Goal: Find specific page/section: Find specific page/section

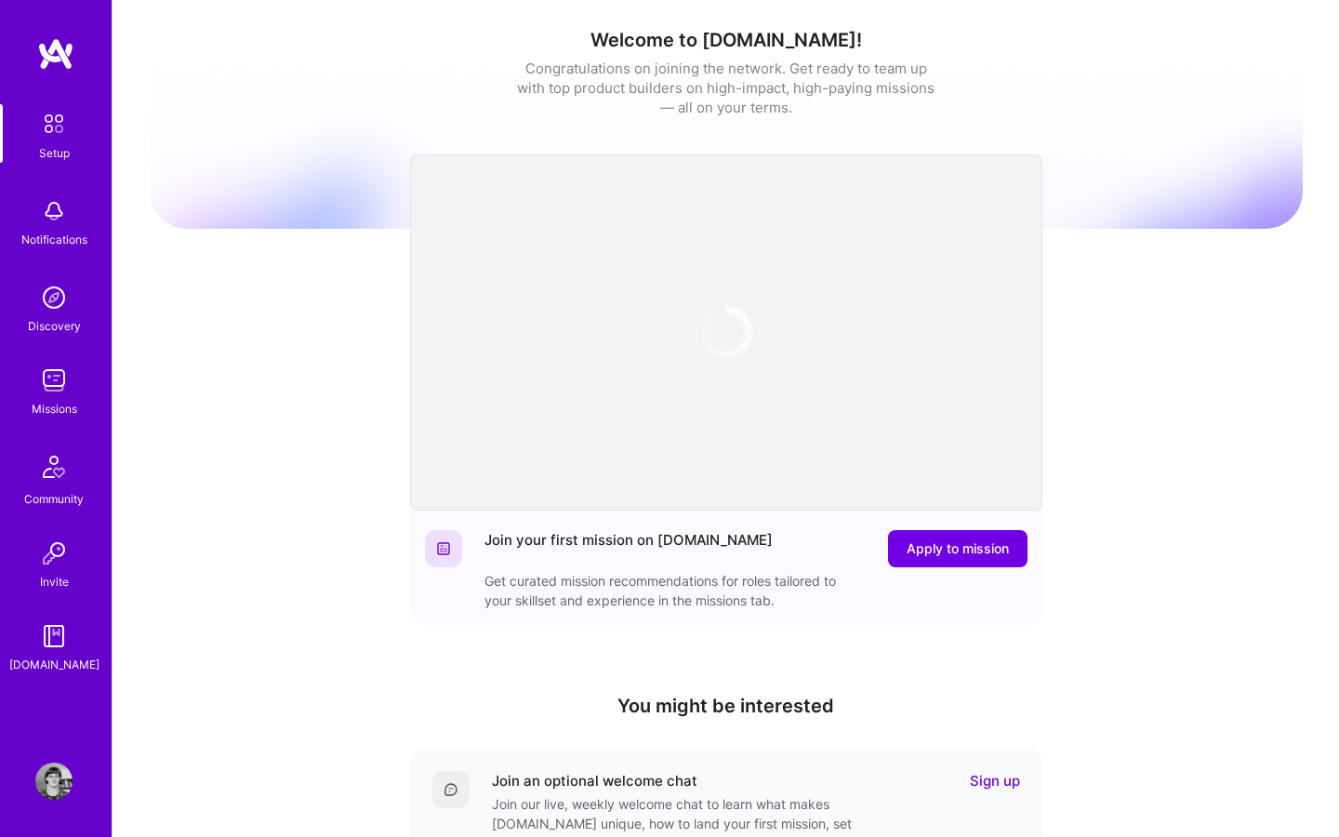
click at [59, 405] on div "Missions" at bounding box center [55, 409] width 46 height 20
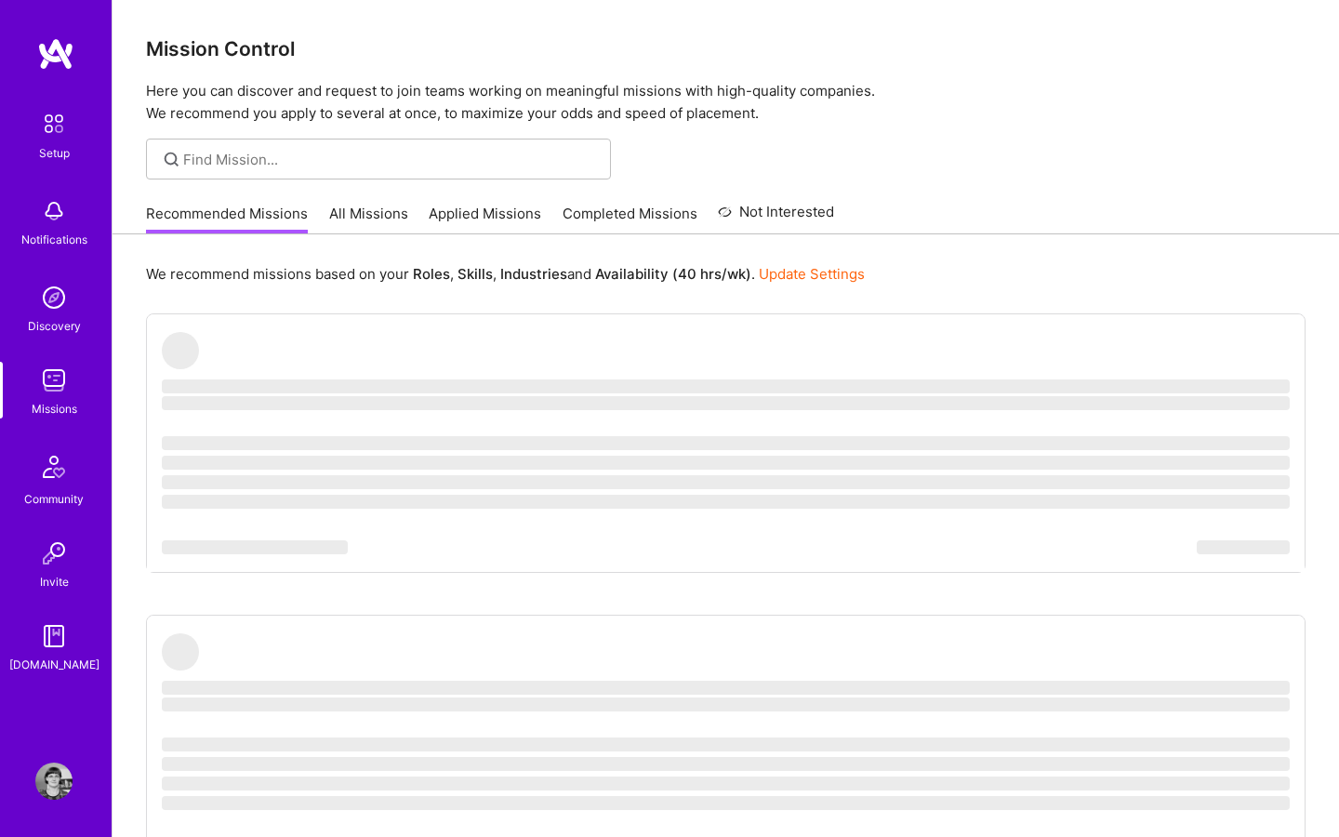
click at [448, 217] on link "Applied Missions" at bounding box center [485, 219] width 113 height 31
